Goal: Task Accomplishment & Management: Manage account settings

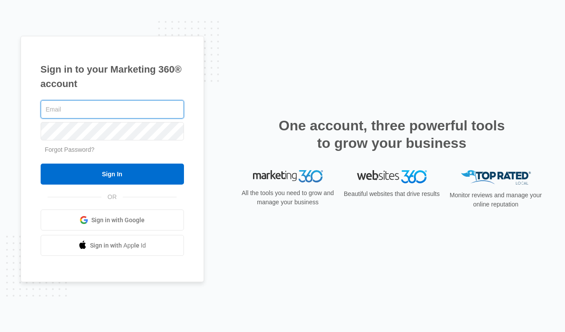
type input "[EMAIL_ADDRESS][DOMAIN_NAME]"
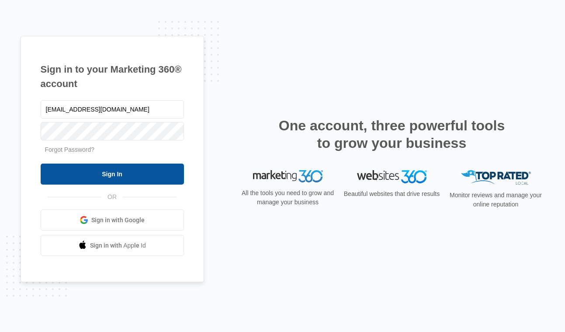
click at [113, 175] on input "Sign In" at bounding box center [112, 173] width 143 height 21
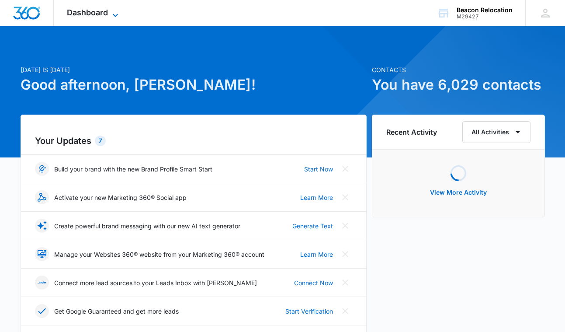
click at [106, 12] on span "Dashboard" at bounding box center [87, 12] width 41 height 9
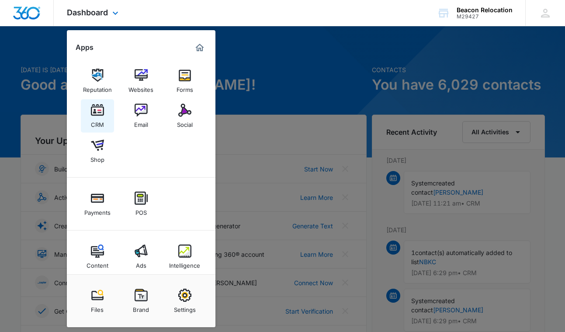
click at [99, 113] on img at bounding box center [97, 110] width 13 height 13
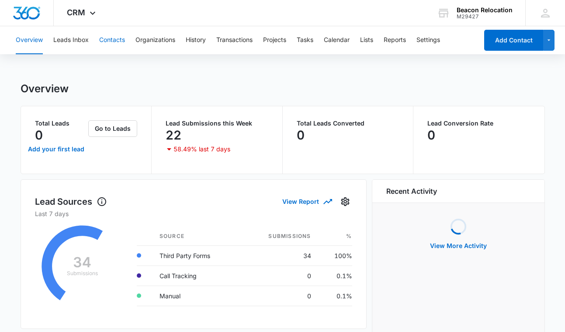
click at [111, 37] on button "Contacts" at bounding box center [112, 40] width 26 height 28
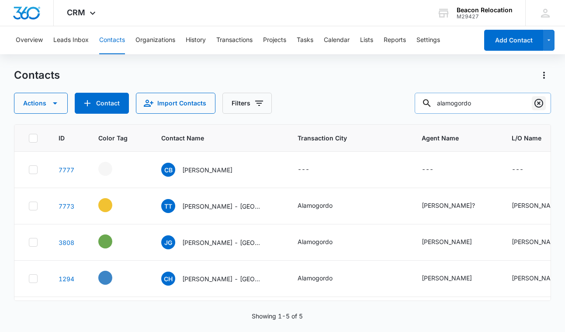
click at [541, 102] on icon "Clear" at bounding box center [539, 103] width 10 height 10
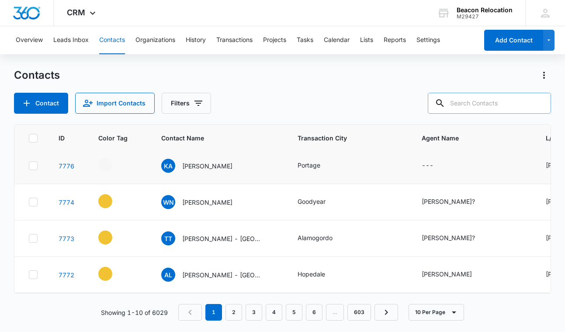
scroll to position [41, 0]
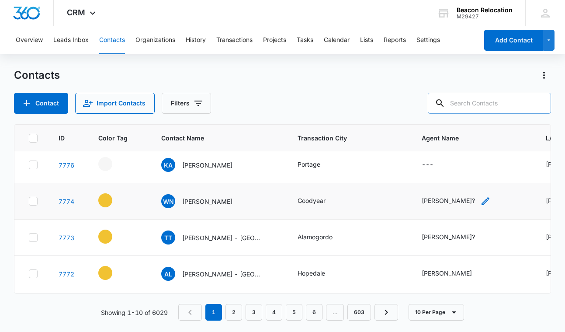
click at [480, 203] on icon "Agent Name - Brian Flatley? - Select to Edit Field" at bounding box center [485, 201] width 10 height 10
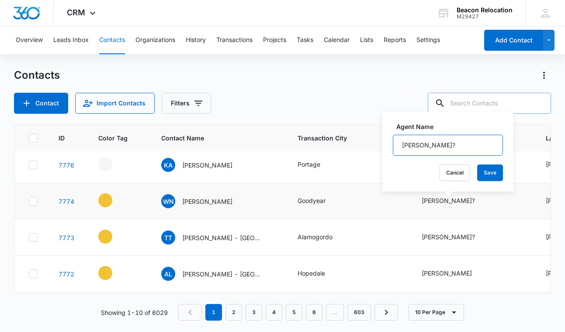
click at [450, 142] on input "[PERSON_NAME]?" at bounding box center [448, 145] width 110 height 21
type input "[PERSON_NAME]"
click at [496, 175] on button "Save" at bounding box center [490, 172] width 26 height 17
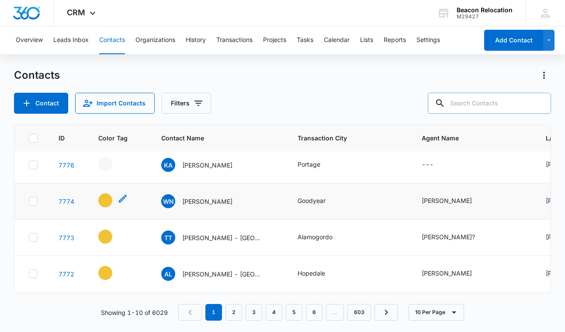
click at [123, 197] on icon "- - Select to Edit Field" at bounding box center [123, 198] width 8 height 8
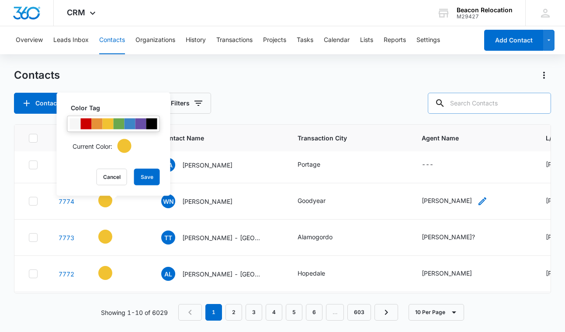
click at [479, 201] on icon "Agent Name - Brian Flatley - Select to Edit Field" at bounding box center [483, 201] width 8 height 8
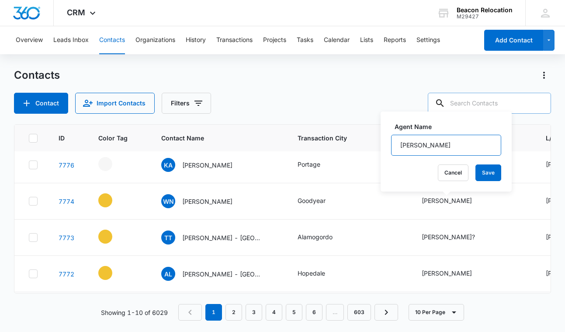
drag, startPoint x: 450, startPoint y: 141, endPoint x: 372, endPoint y: 141, distance: 78.2
drag, startPoint x: 443, startPoint y: 145, endPoint x: 383, endPoint y: 143, distance: 60.3
click at [383, 144] on div "Agent Name Brian Flatley Cancel Save" at bounding box center [446, 151] width 131 height 80
type input "Marlene Reyes-Burgess"
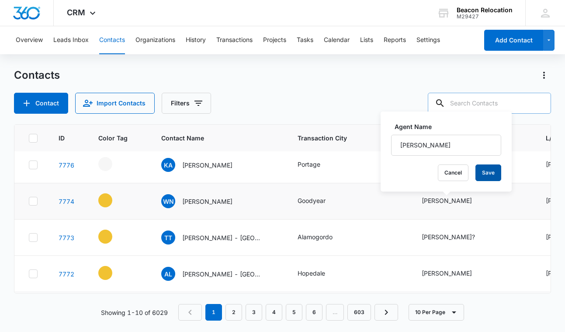
click at [498, 170] on button "Save" at bounding box center [488, 172] width 26 height 17
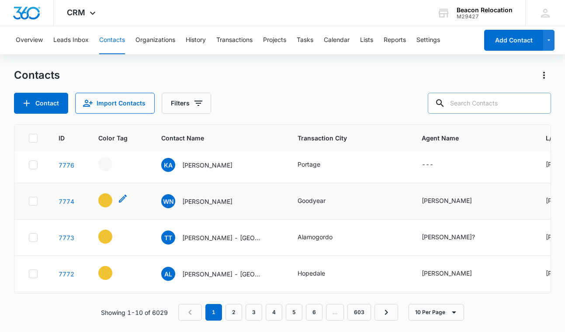
click at [122, 199] on icon "- - Select to Edit Field" at bounding box center [123, 198] width 10 height 10
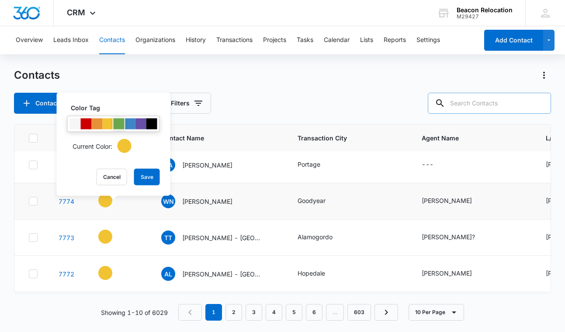
click at [121, 127] on div at bounding box center [119, 123] width 11 height 11
click at [148, 177] on button "Save" at bounding box center [147, 177] width 26 height 17
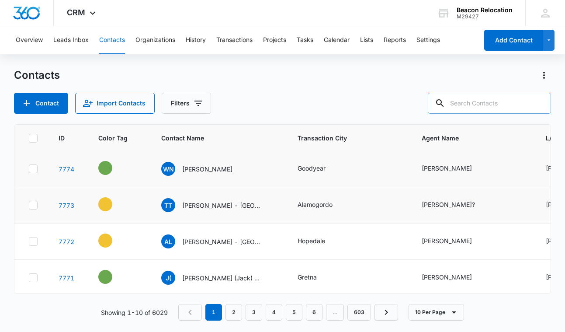
scroll to position [76, 0]
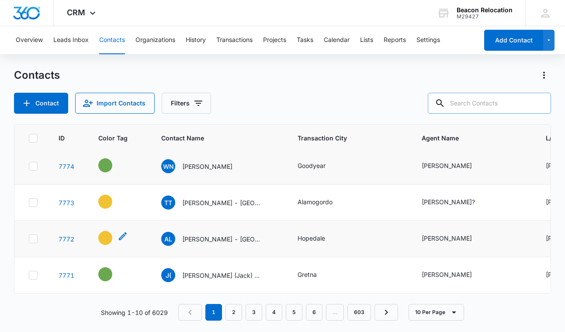
click at [120, 236] on icon "- - Select to Edit Field" at bounding box center [123, 236] width 10 height 10
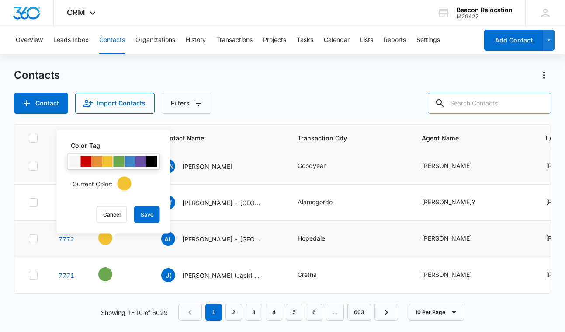
click at [121, 163] on div at bounding box center [119, 161] width 11 height 11
click at [146, 215] on button "Save" at bounding box center [147, 214] width 26 height 17
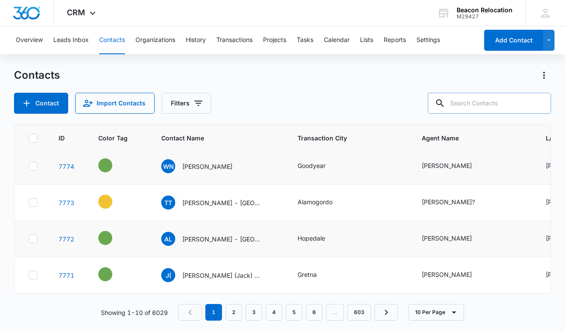
click at [482, 201] on icon "Agent Name - Amber Reynolds? - Select to Edit Field" at bounding box center [485, 202] width 10 height 10
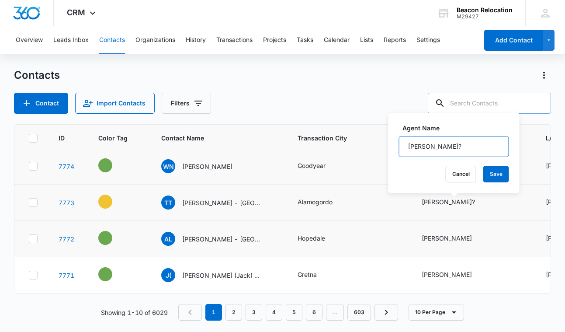
drag, startPoint x: 468, startPoint y: 143, endPoint x: 389, endPoint y: 142, distance: 79.5
click at [389, 142] on div "Agent Name Amber Reynolds? Cancel Save" at bounding box center [454, 153] width 131 height 80
click at [500, 177] on button "Save" at bounding box center [496, 174] width 26 height 17
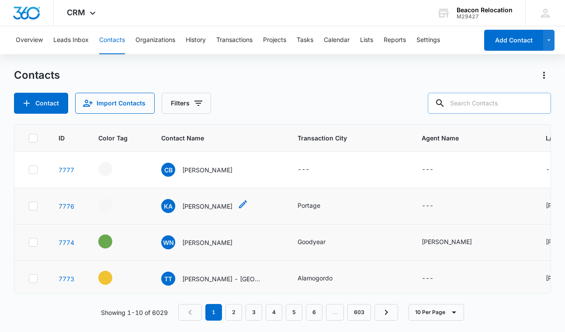
scroll to position [0, 0]
click at [125, 205] on icon "- - Select to Edit Field" at bounding box center [123, 203] width 10 height 10
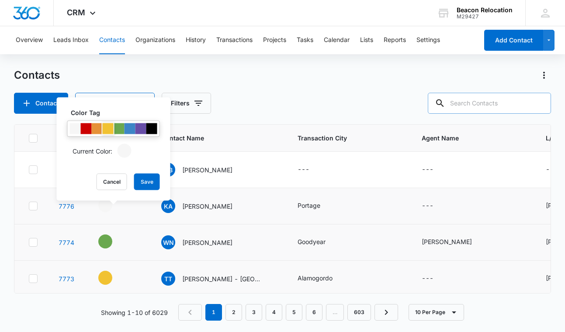
click at [108, 130] on div at bounding box center [108, 128] width 11 height 11
click at [146, 183] on button "Save" at bounding box center [147, 182] width 26 height 17
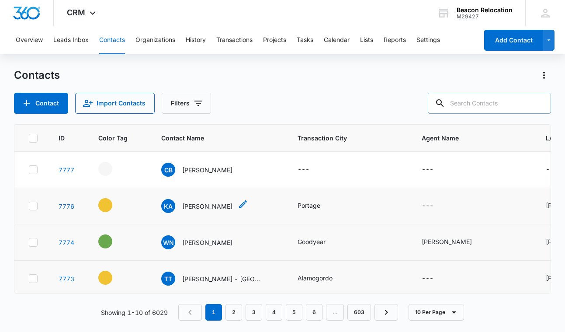
click at [238, 205] on icon "Contact Name - Kevin Ayala - Select to Edit Field" at bounding box center [243, 204] width 10 height 10
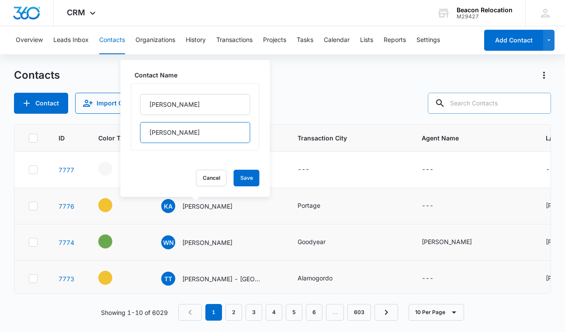
click at [197, 135] on input "Ayala" at bounding box center [195, 132] width 110 height 21
type input "Ayala - IN"
click at [246, 182] on button "Save" at bounding box center [247, 178] width 26 height 17
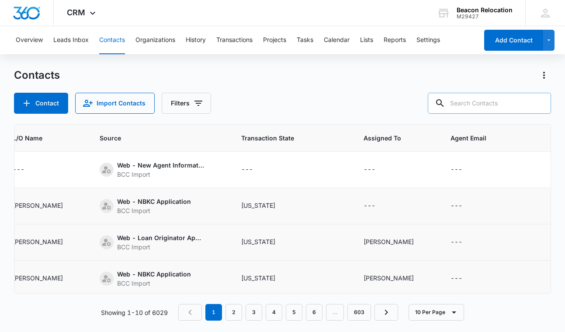
scroll to position [0, 541]
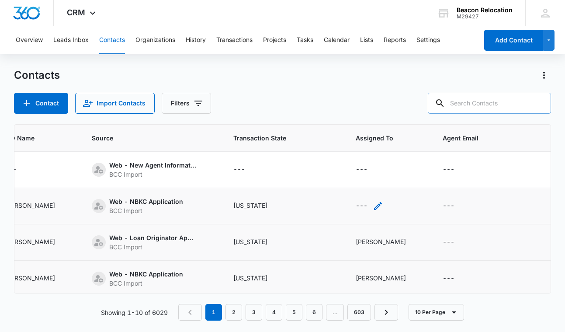
click at [374, 205] on icon "Assigned To - - Select to Edit Field" at bounding box center [378, 206] width 8 height 8
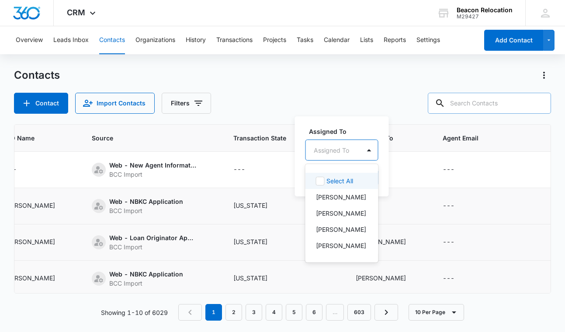
click at [353, 149] on div "Assigned To" at bounding box center [333, 150] width 55 height 20
click at [340, 210] on p "Kevin Walker" at bounding box center [341, 212] width 50 height 9
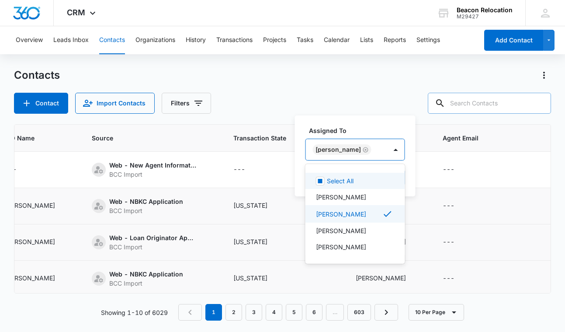
click at [371, 147] on div "Kevin Walker" at bounding box center [346, 149] width 81 height 21
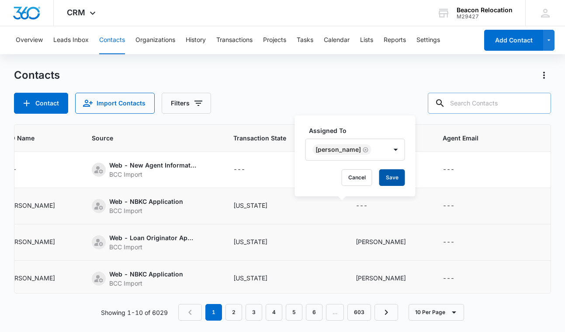
click at [380, 171] on button "Save" at bounding box center [392, 177] width 26 height 17
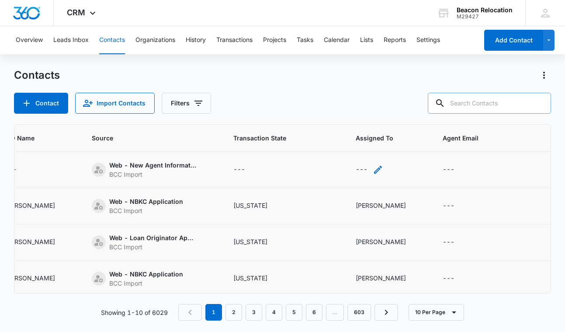
click at [374, 168] on icon "Assigned To - - Select to Edit Field" at bounding box center [378, 170] width 8 height 8
click at [342, 111] on div "Assigned To" at bounding box center [331, 113] width 35 height 9
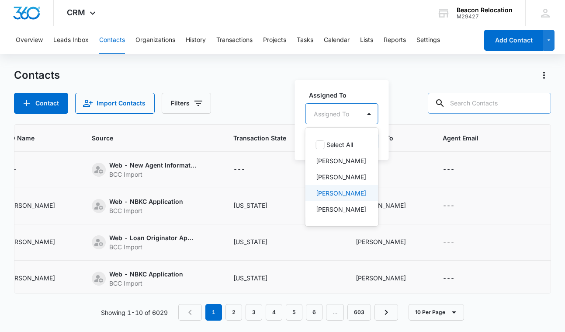
click at [331, 191] on p "Jade Barnett" at bounding box center [341, 192] width 50 height 9
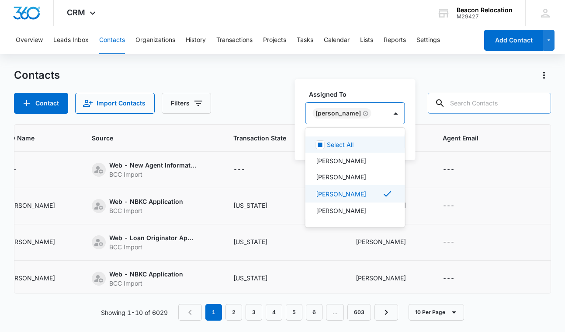
click at [368, 112] on div "Jade Barnett" at bounding box center [346, 113] width 81 height 21
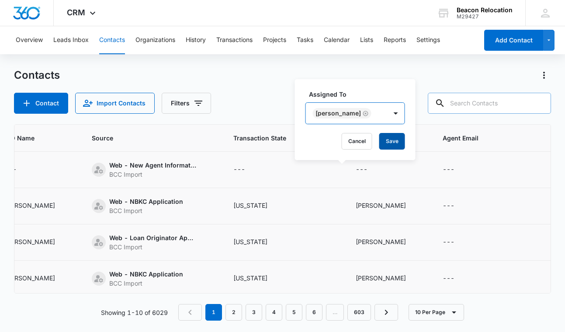
click at [379, 138] on button "Save" at bounding box center [392, 141] width 26 height 17
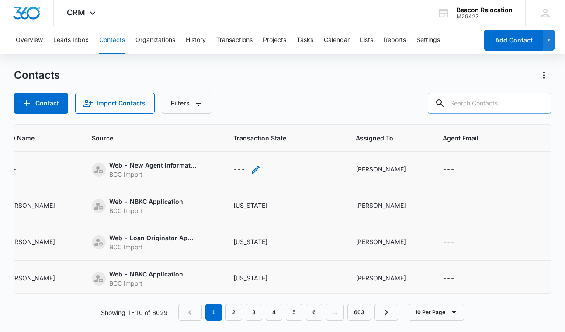
click at [250, 168] on icon "Transaction State - - Select to Edit Field" at bounding box center [255, 169] width 10 height 10
click at [232, 112] on div "Transaction State" at bounding box center [212, 113] width 50 height 9
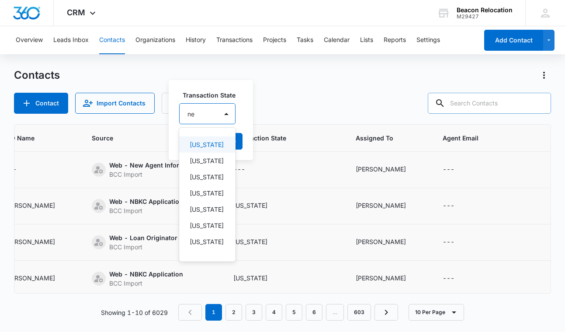
type input "new"
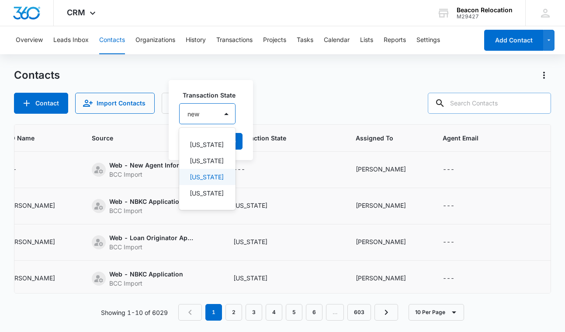
click at [209, 181] on p "New Mexico" at bounding box center [207, 176] width 34 height 9
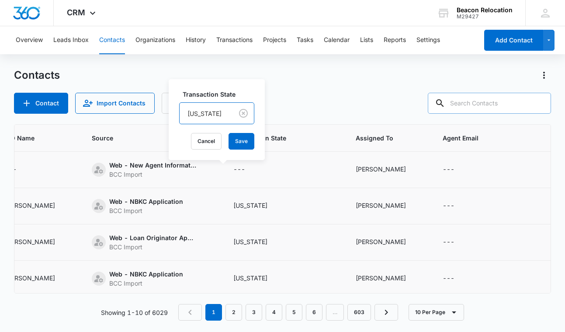
click at [231, 114] on div "New Mexico" at bounding box center [206, 114] width 53 height 20
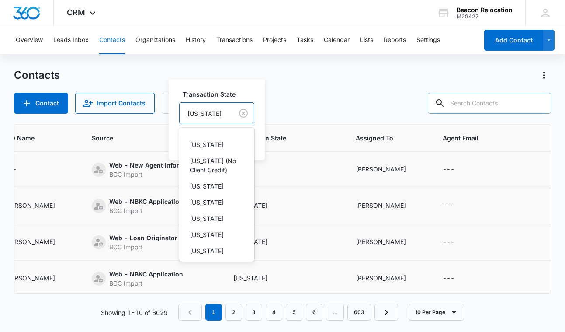
scroll to position [436, 0]
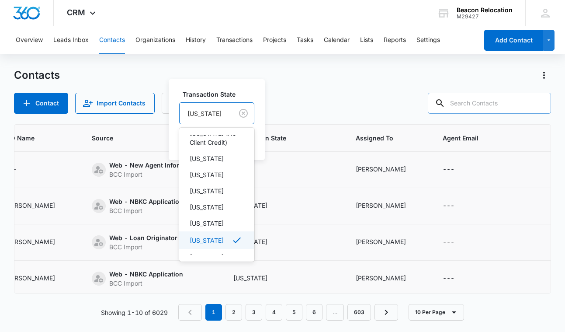
click at [212, 239] on p "New Mexico" at bounding box center [207, 240] width 34 height 9
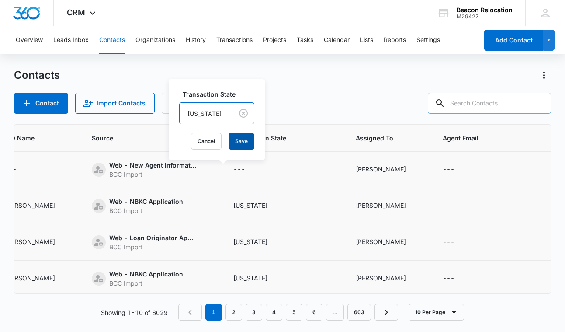
click at [248, 136] on button "Save" at bounding box center [242, 141] width 26 height 17
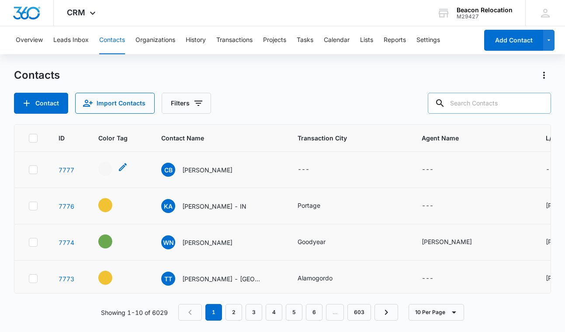
scroll to position [0, 0]
click at [124, 168] on icon "- - Select to Edit Field" at bounding box center [123, 167] width 10 height 10
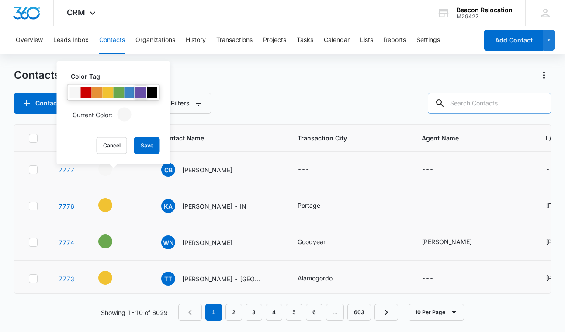
click at [142, 91] on div at bounding box center [140, 92] width 11 height 11
click at [148, 149] on button "Save" at bounding box center [147, 145] width 26 height 17
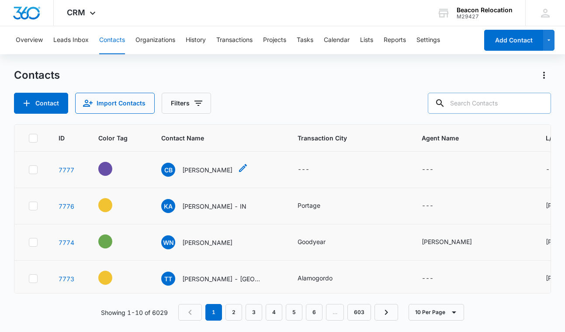
click at [238, 169] on icon "Contact Name - Cindy Boylan - Select to Edit Field" at bounding box center [243, 168] width 10 height 10
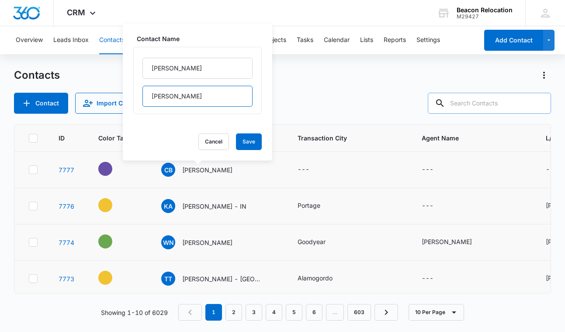
drag, startPoint x: 175, startPoint y: 96, endPoint x: 149, endPoint y: 96, distance: 25.8
click at [149, 96] on input "Boylan" at bounding box center [197, 96] width 110 height 21
click at [192, 68] on input "Cindy" at bounding box center [197, 68] width 110 height 21
paste input "Boylan"
type input "Cindy Boylan -"
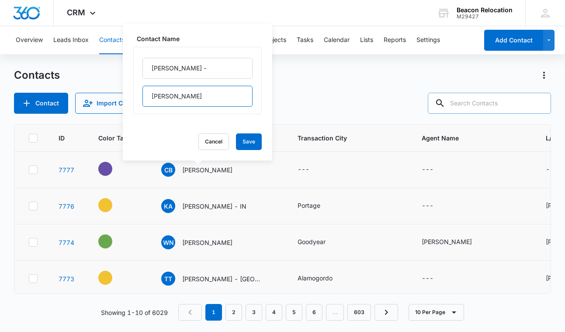
drag, startPoint x: 176, startPoint y: 100, endPoint x: 138, endPoint y: 97, distance: 38.1
click at [138, 97] on div "Cindy Boylan - Boylan" at bounding box center [197, 80] width 128 height 67
type input "Alamogordo, NM"
click at [255, 142] on button "Save" at bounding box center [249, 141] width 26 height 17
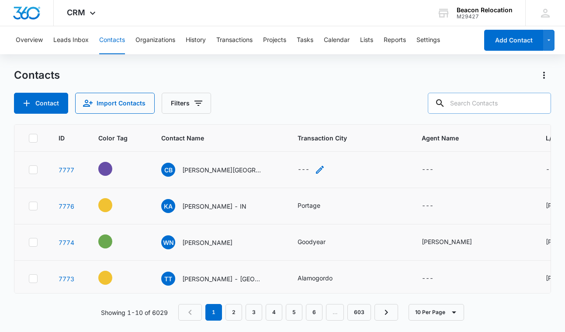
click at [322, 168] on icon "Transaction City - - Select to Edit Field" at bounding box center [320, 169] width 10 height 10
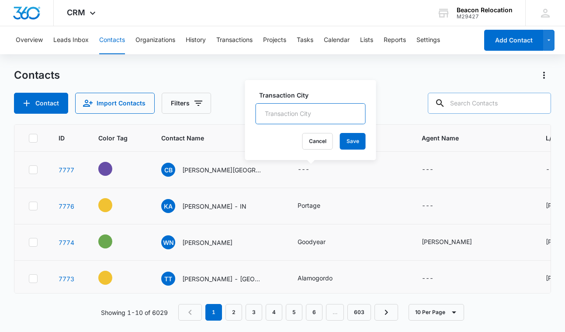
click at [300, 113] on input "Transaction City" at bounding box center [311, 113] width 110 height 21
type input "Alamogordo"
click at [353, 141] on button "Save" at bounding box center [353, 141] width 26 height 17
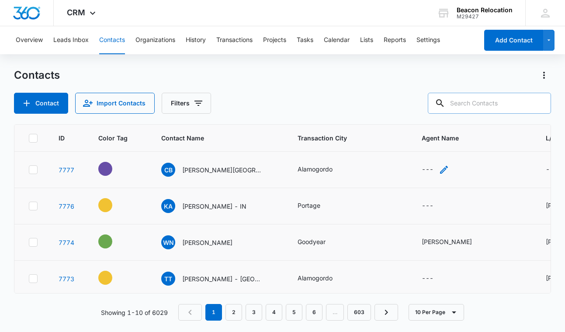
click at [444, 173] on icon "Agent Name - - Select to Edit Field" at bounding box center [444, 169] width 10 height 10
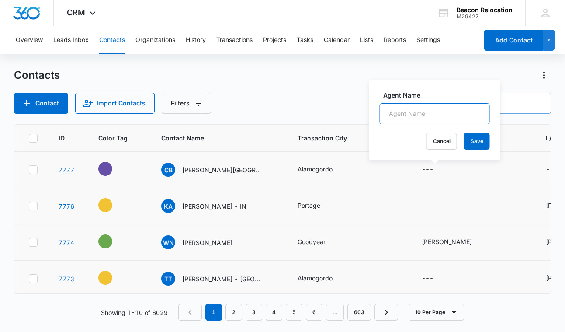
click at [428, 113] on input "Agent Name" at bounding box center [435, 113] width 110 height 21
type input "Cindy Boylan"
click at [480, 142] on button "Save" at bounding box center [477, 141] width 26 height 17
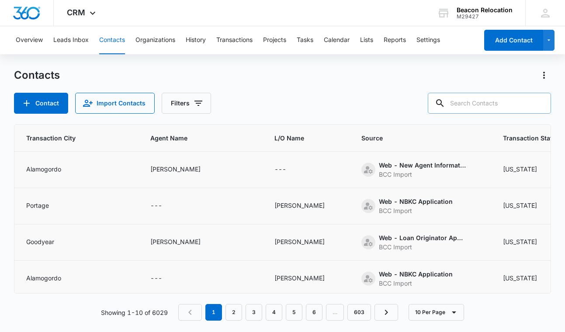
scroll to position [0, 277]
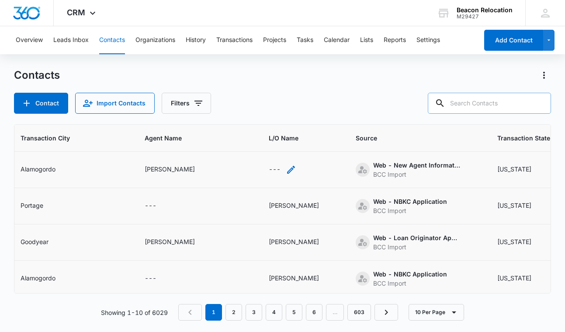
click at [286, 167] on icon "L/O Name - - Select to Edit Field" at bounding box center [291, 169] width 10 height 10
click at [263, 113] on input "L/O Name" at bounding box center [264, 113] width 110 height 21
type input "N/A"
click at [306, 140] on button "Save" at bounding box center [307, 141] width 26 height 17
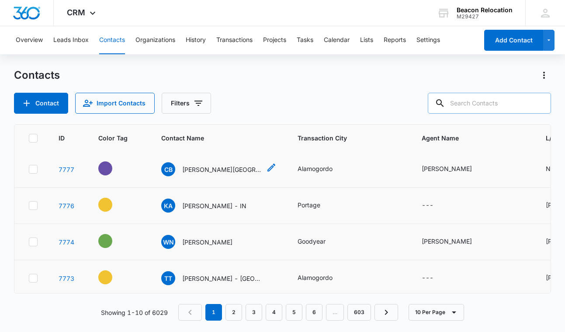
scroll to position [0, 0]
click at [214, 169] on p "Cindy Boylan - Alamogordo, NM" at bounding box center [221, 169] width 79 height 9
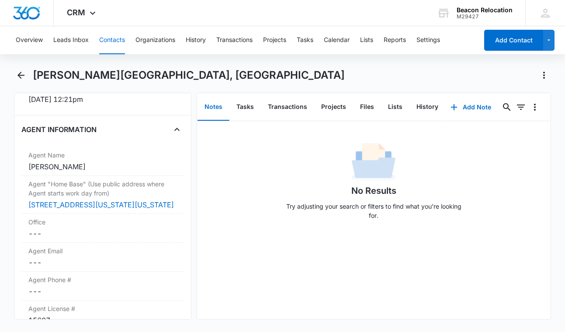
scroll to position [725, 0]
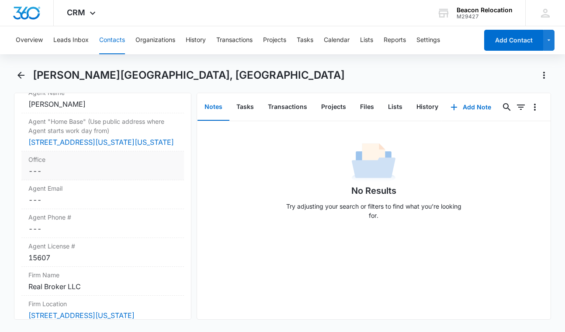
click at [67, 166] on dd "Cancel Save Changes ---" at bounding box center [102, 171] width 148 height 10
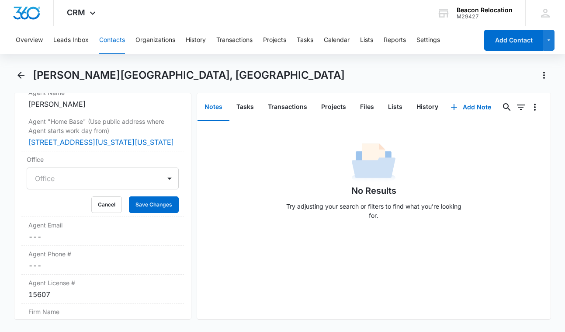
click at [80, 172] on div at bounding box center [92, 178] width 114 height 12
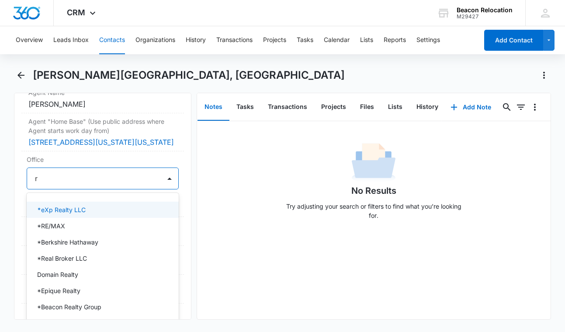
type input "re"
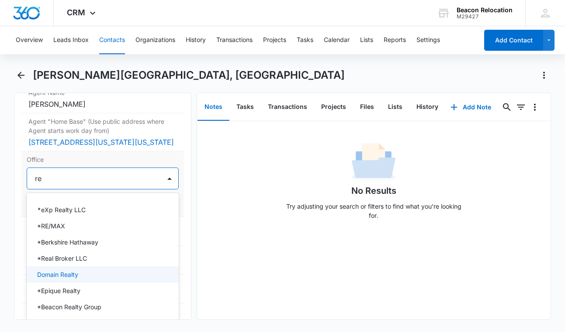
scroll to position [1, 0]
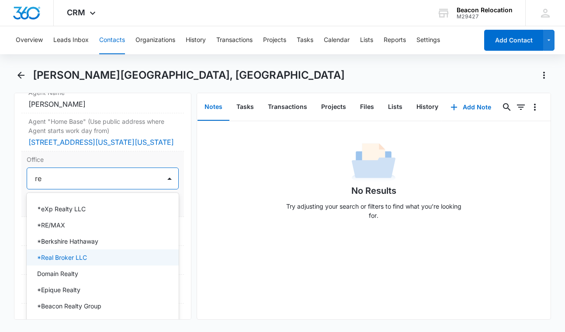
click at [86, 253] on p "*Real Broker LLC" at bounding box center [62, 257] width 50 height 9
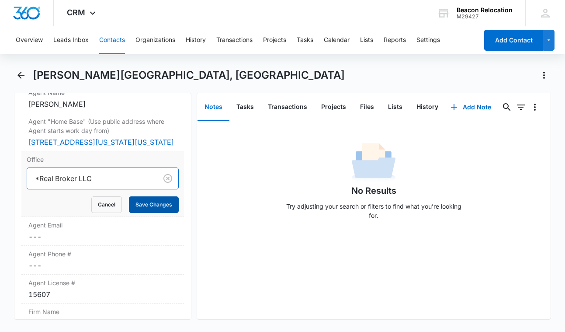
click at [152, 196] on button "Save Changes" at bounding box center [154, 204] width 50 height 17
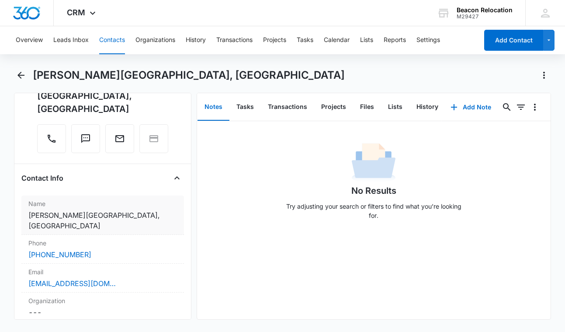
scroll to position [112, 0]
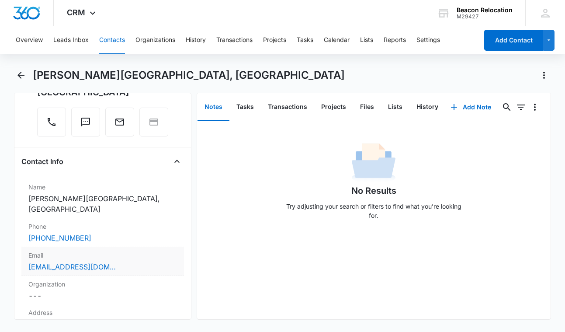
click at [129, 261] on div "bcboylan@hotmail.com" at bounding box center [102, 266] width 148 height 10
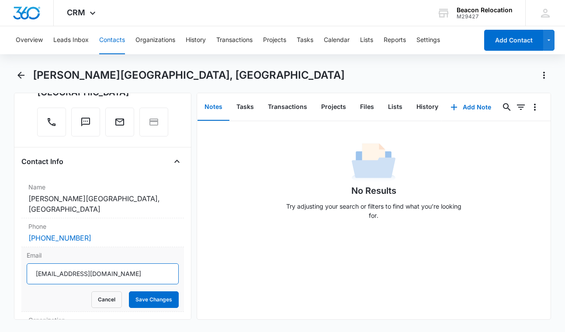
drag, startPoint x: 114, startPoint y: 251, endPoint x: 24, endPoint y: 249, distance: 90.5
click at [24, 249] on div "Email bcboylan@hotmail.com Cancel Save Changes" at bounding box center [102, 279] width 162 height 65
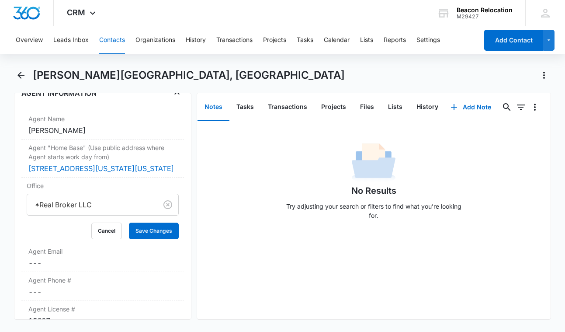
scroll to position [744, 0]
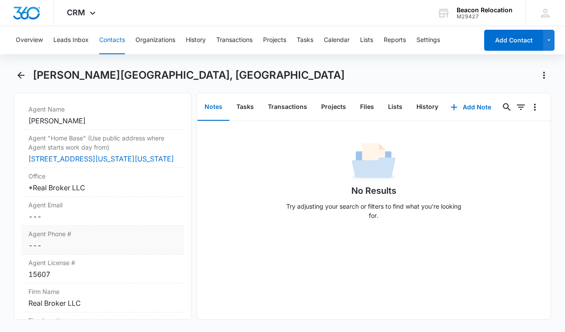
click at [64, 211] on dd "Cancel Save Changes ---" at bounding box center [102, 216] width 148 height 10
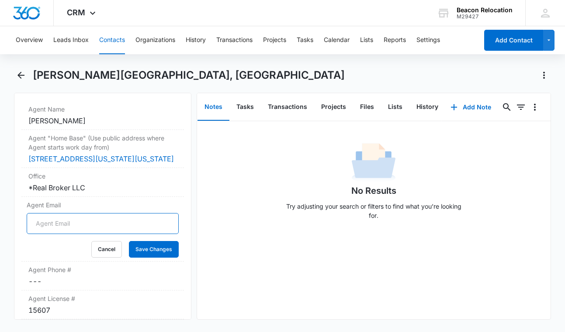
click at [60, 213] on input "Agent Email" at bounding box center [103, 223] width 152 height 21
paste input "bcboylan@hotmail.com"
type input "bcboylan@hotmail.com"
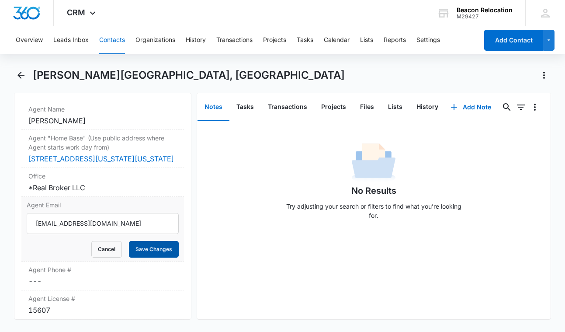
click at [159, 241] on button "Save Changes" at bounding box center [154, 249] width 50 height 17
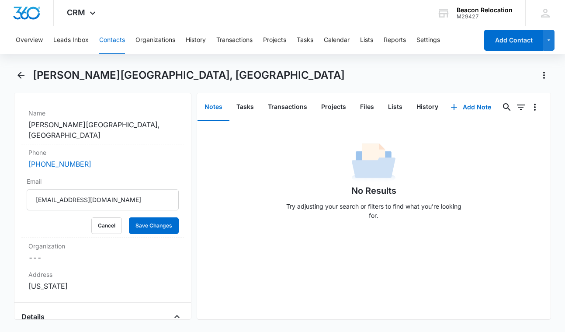
scroll to position [150, 0]
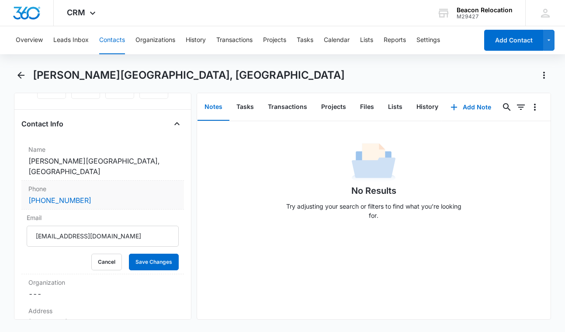
click at [108, 195] on div "(575) 430-9927" at bounding box center [102, 200] width 148 height 10
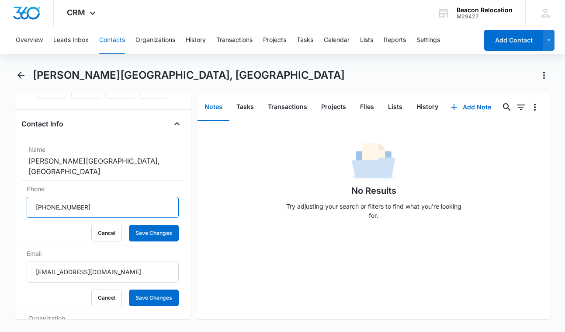
drag, startPoint x: 103, startPoint y: 183, endPoint x: 21, endPoint y: 179, distance: 81.8
click at [21, 180] on div "Remove CB Cindy Boylan - Alamogordo, NM Contact Info Name Cancel Save Changes C…" at bounding box center [102, 206] width 177 height 227
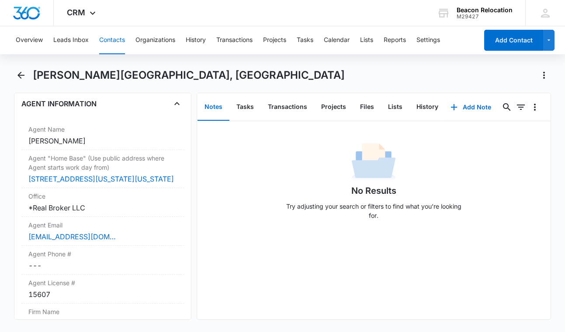
scroll to position [768, 0]
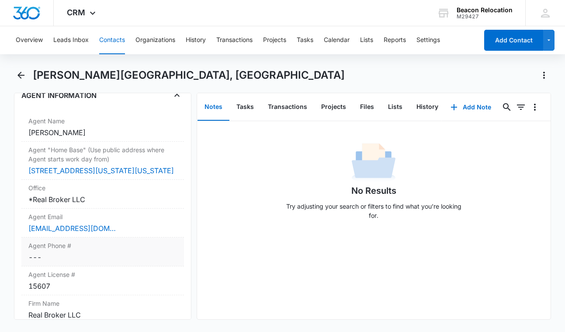
click at [77, 238] on div "Agent Phone # Cancel Save Changes ---" at bounding box center [102, 251] width 162 height 29
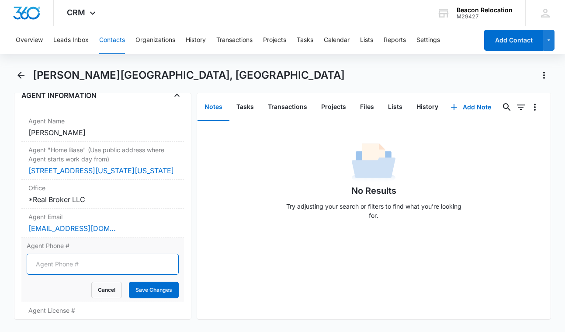
click at [64, 253] on input "Agent Phone #" at bounding box center [103, 263] width 152 height 21
paste input "(575) 430-9927"
type input "(575) 430-9927"
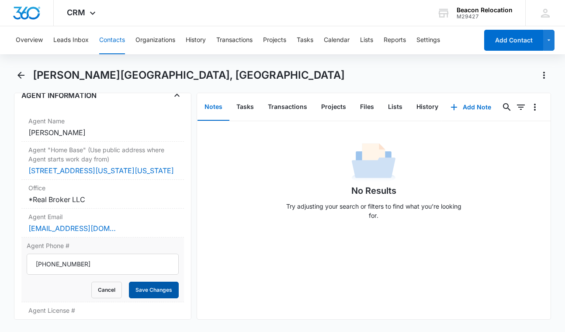
click at [159, 281] on button "Save Changes" at bounding box center [154, 289] width 50 height 17
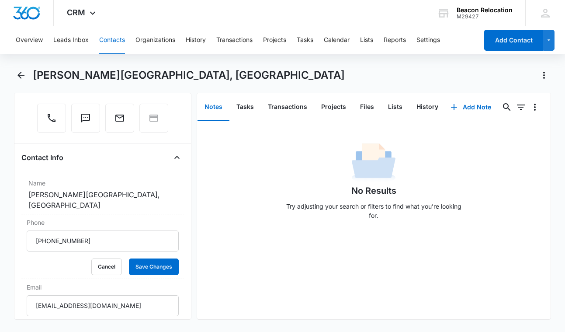
scroll to position [80, 0]
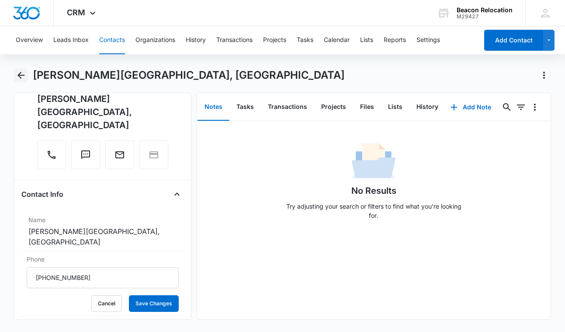
click at [21, 75] on icon "Back" at bounding box center [20, 75] width 7 height 7
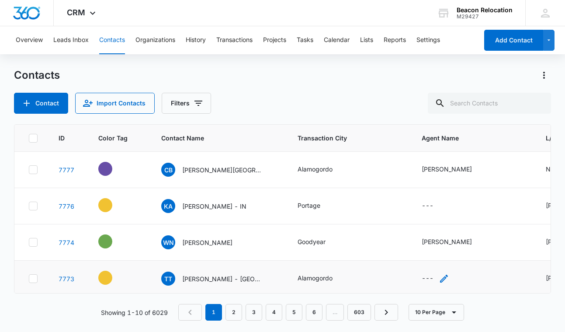
click at [444, 280] on icon "Agent Name - - Select to Edit Field" at bounding box center [444, 278] width 8 height 8
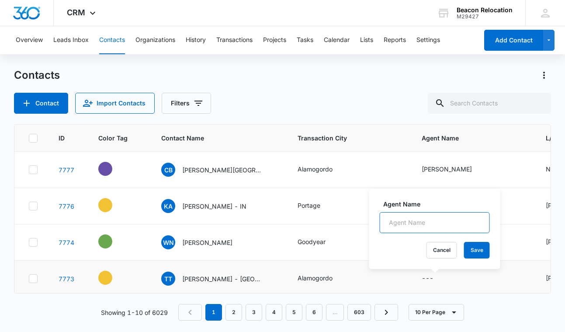
click at [415, 227] on input "Agent Name" at bounding box center [435, 222] width 110 height 21
type input "Cindy Boylan"
click at [486, 249] on button "Save" at bounding box center [477, 250] width 26 height 17
